Goal: Transaction & Acquisition: Download file/media

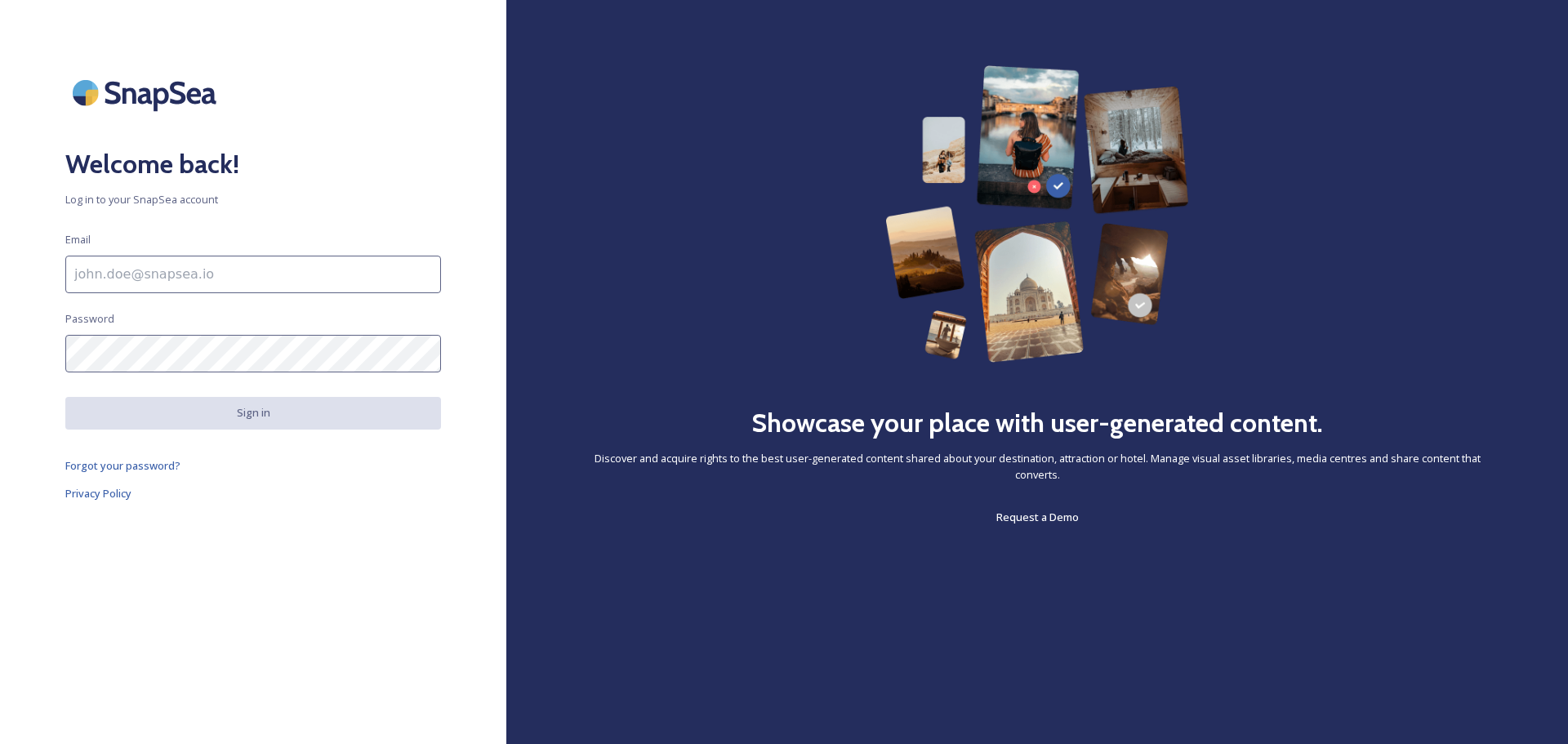
drag, startPoint x: 0, startPoint y: 0, endPoint x: 133, endPoint y: 275, distance: 305.5
click at [133, 275] on input at bounding box center [253, 275] width 376 height 37
type input "[PERSON_NAME][EMAIL_ADDRESS][PERSON_NAME][DOMAIN_NAME]"
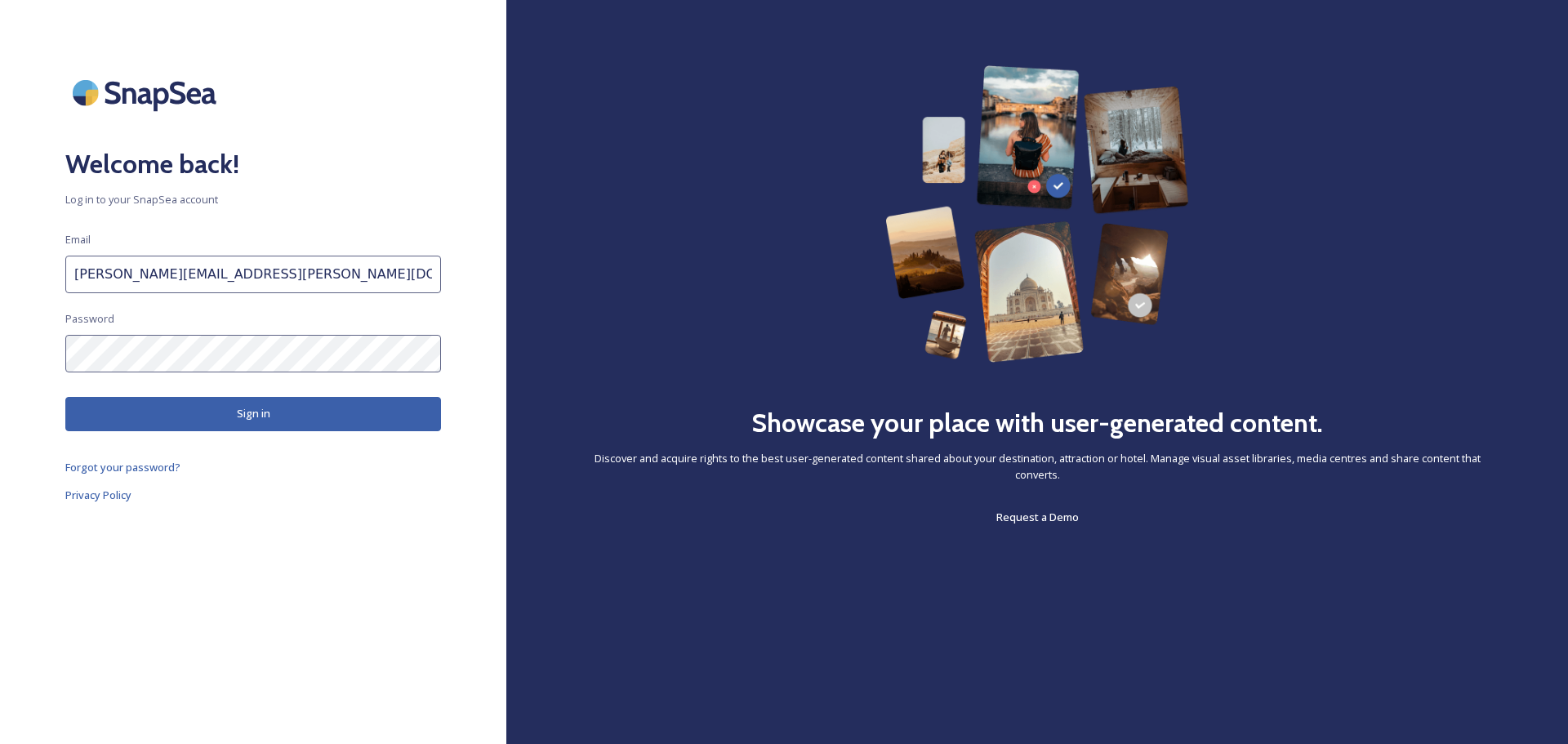
click at [204, 423] on button "Sign in" at bounding box center [253, 414] width 376 height 34
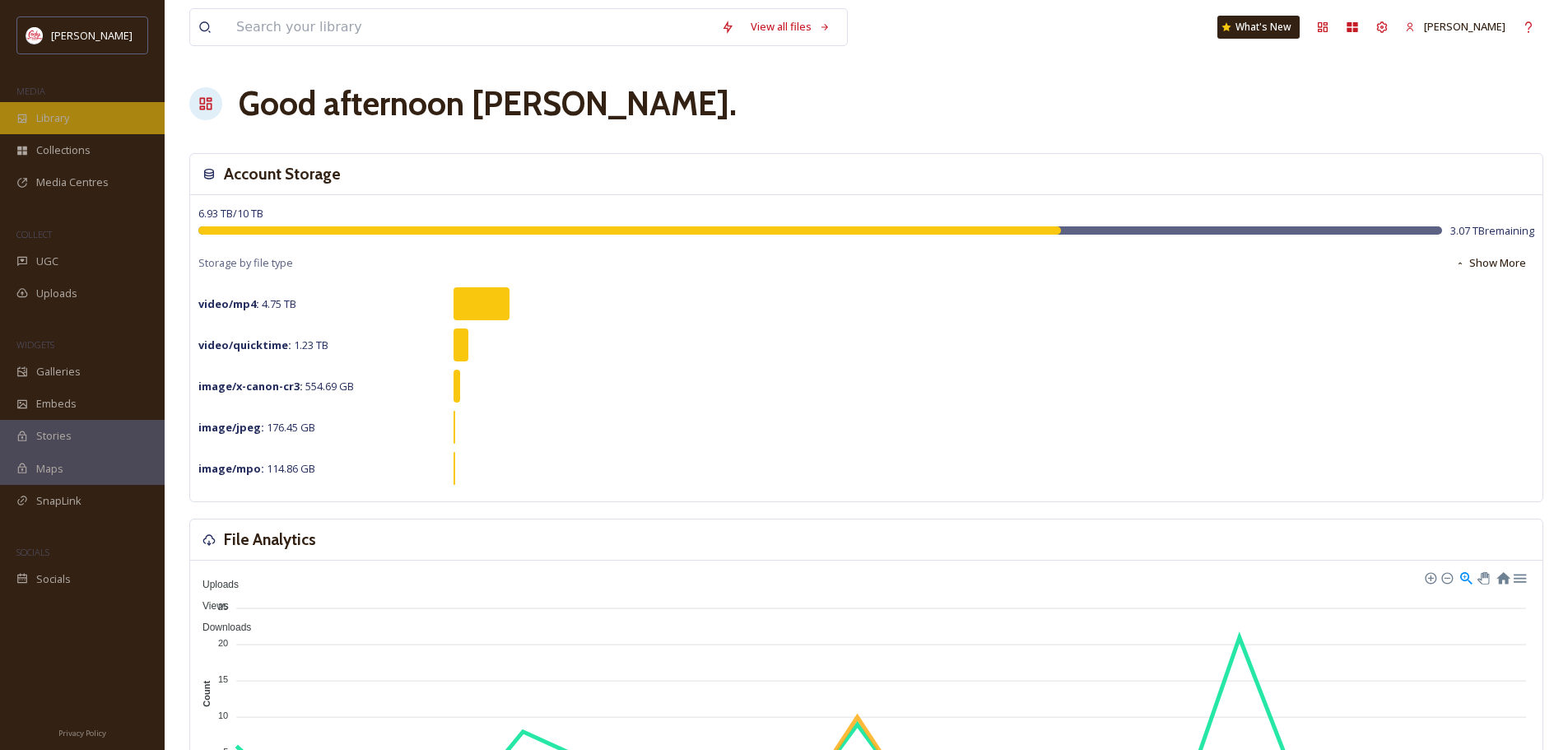
click at [77, 121] on div "Library" at bounding box center [82, 118] width 164 height 32
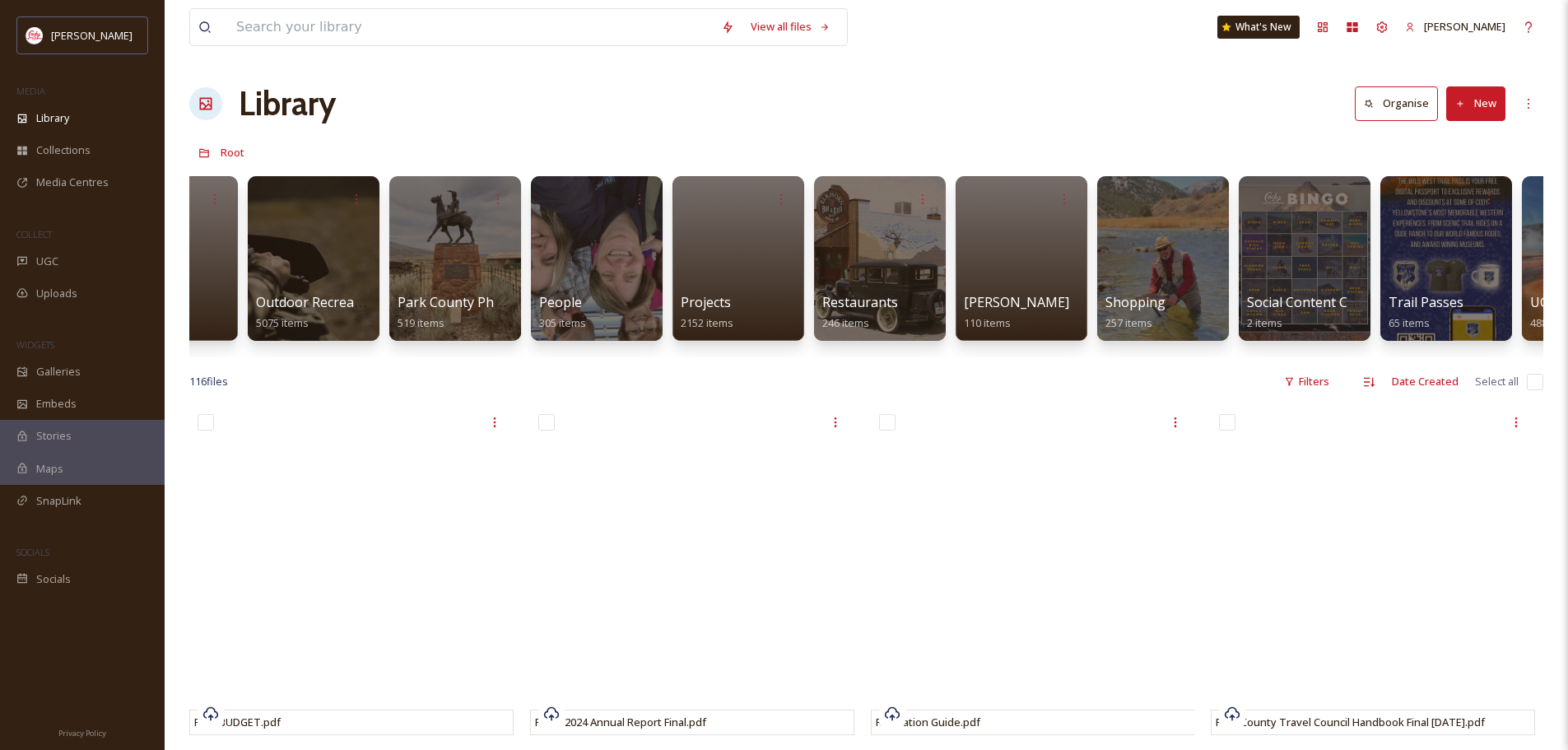
scroll to position [0, 3370]
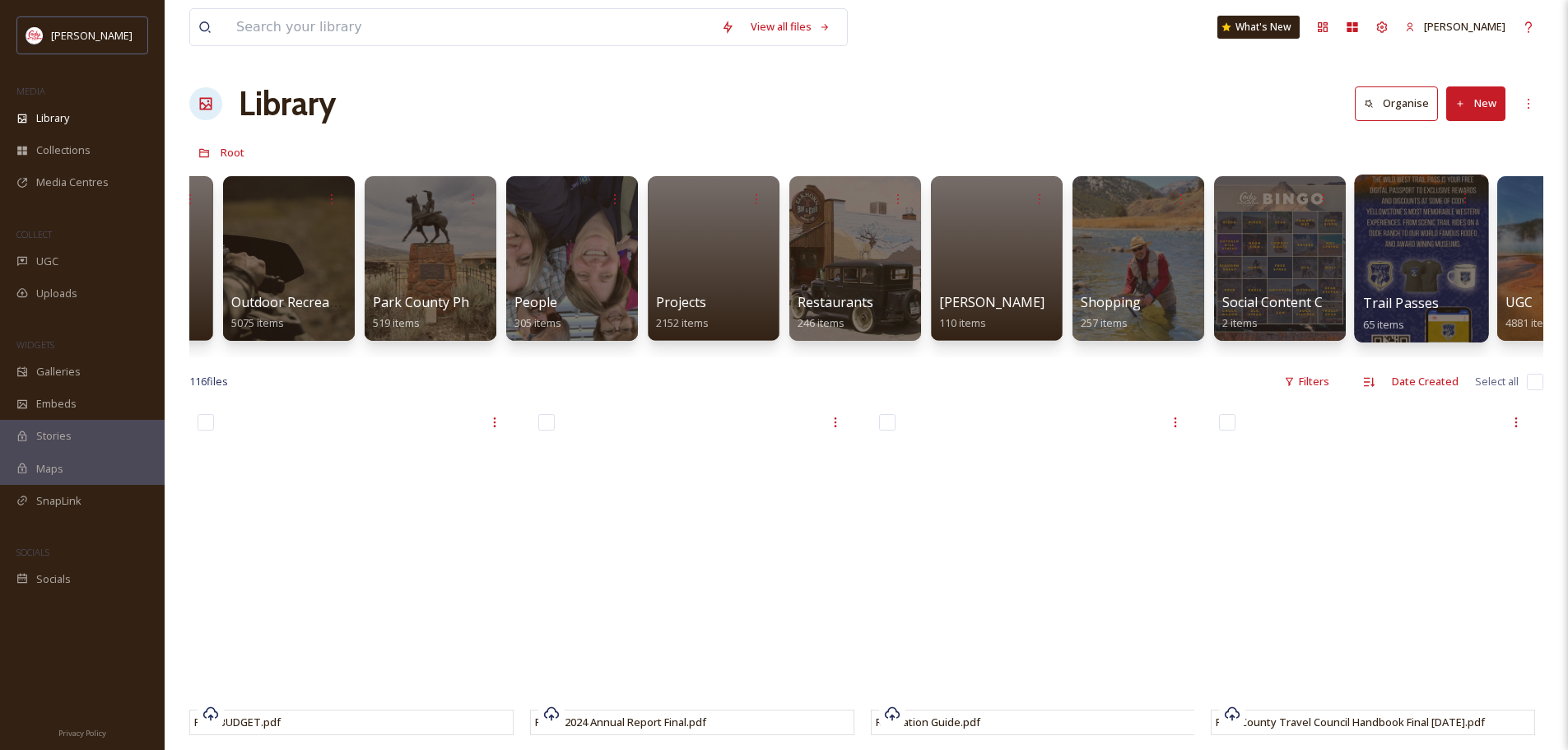
click at [1416, 263] on div at bounding box center [1422, 259] width 134 height 168
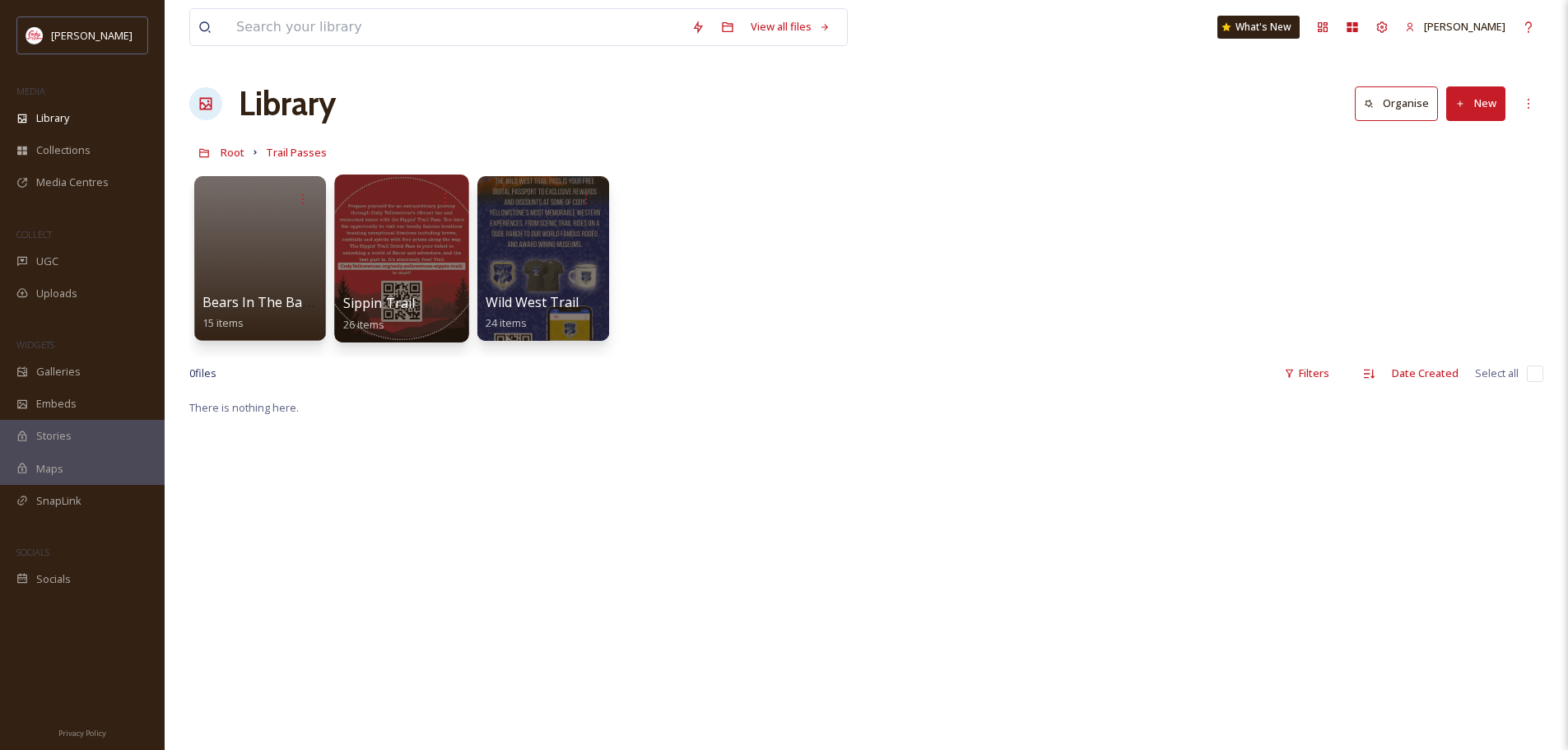
click at [434, 278] on div at bounding box center [401, 259] width 134 height 168
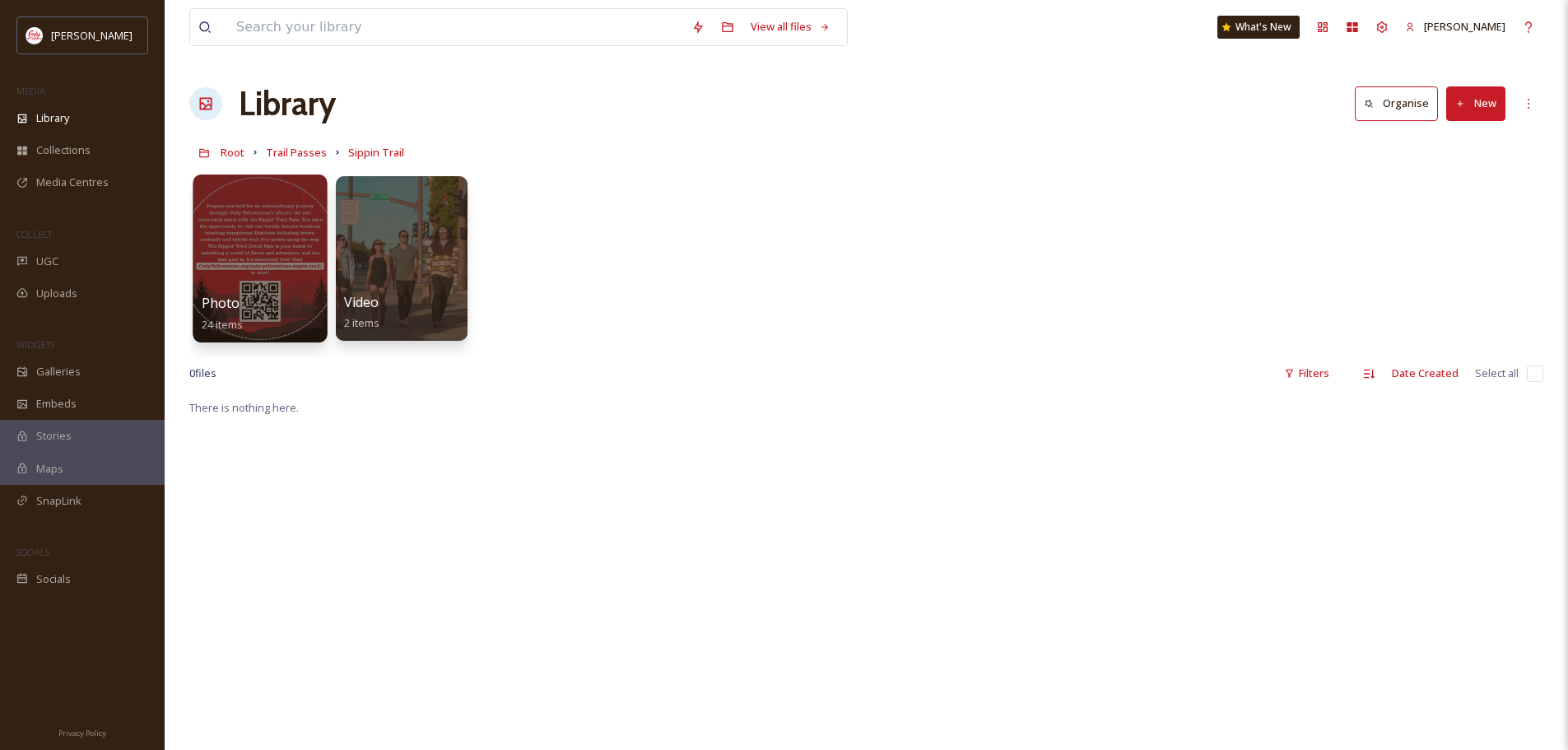
click at [281, 229] on div at bounding box center [260, 259] width 134 height 168
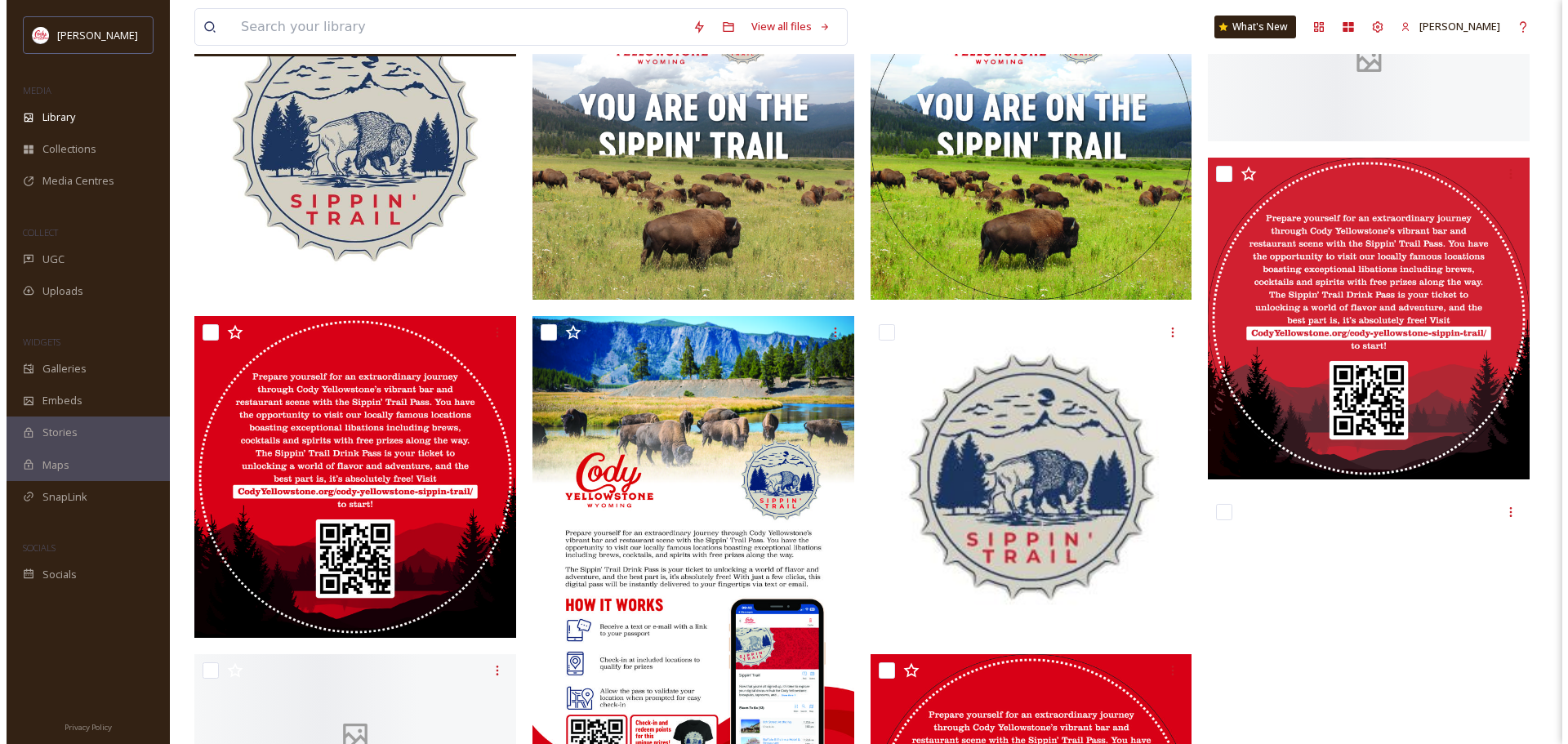
scroll to position [327, 0]
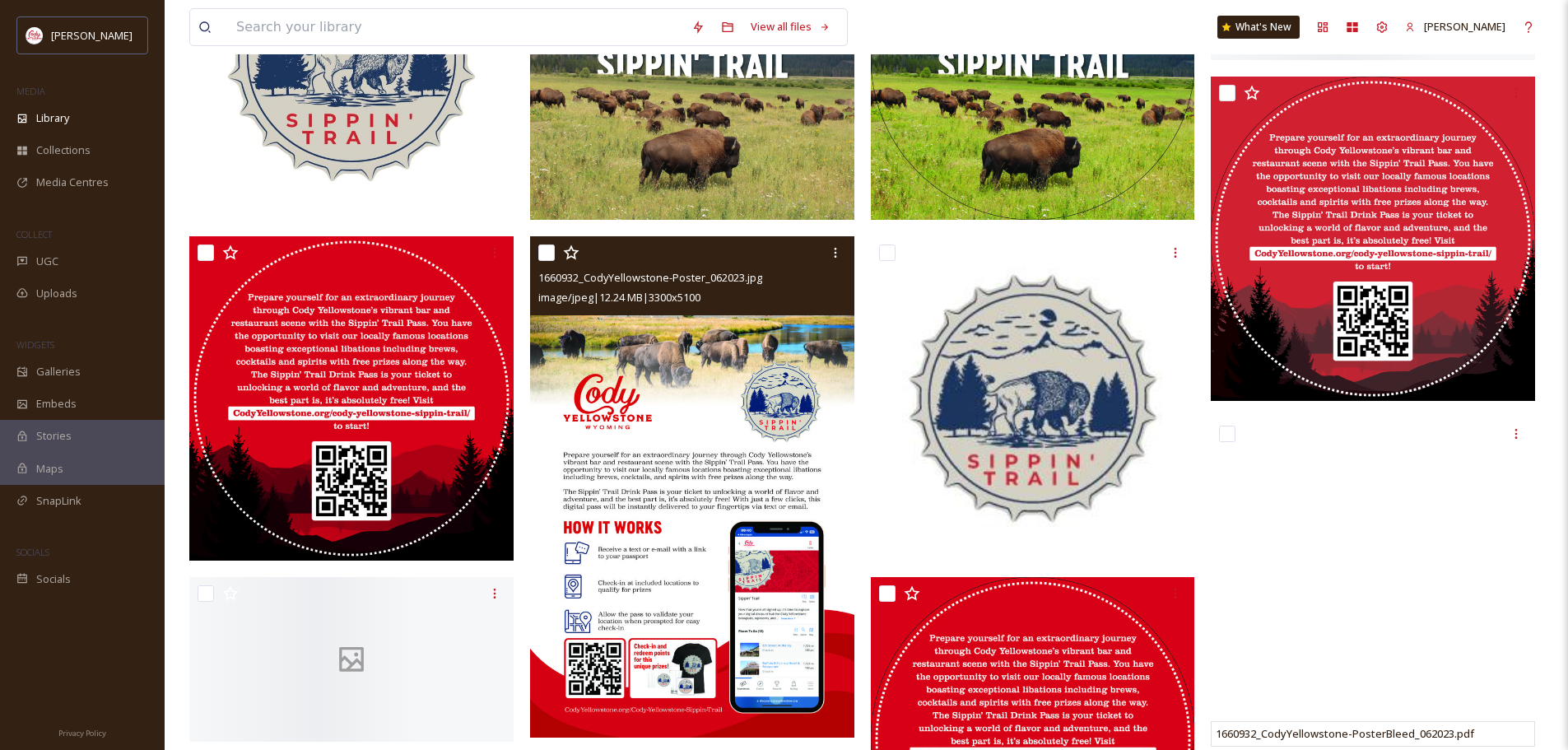
click at [724, 374] on img at bounding box center [691, 486] width 324 height 502
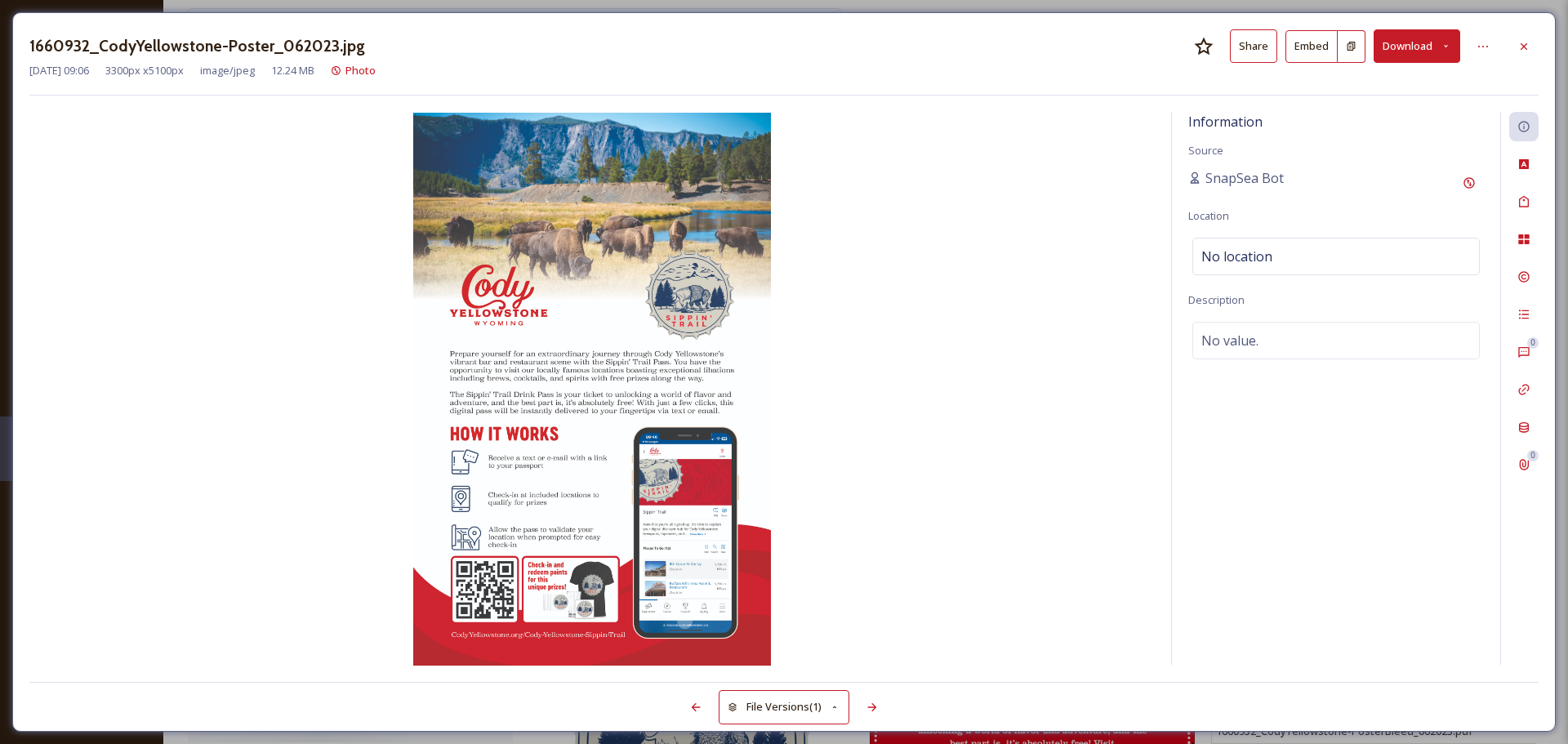
drag, startPoint x: 666, startPoint y: 355, endPoint x: 673, endPoint y: 256, distance: 99.2
click at [673, 256] on img at bounding box center [591, 389] width 1125 height 553
click at [1419, 39] on button "Download" at bounding box center [1416, 46] width 86 height 34
click at [1393, 83] on span "Download Original (3300 x 5100)" at bounding box center [1373, 83] width 155 height 16
